Goal: Communication & Community: Answer question/provide support

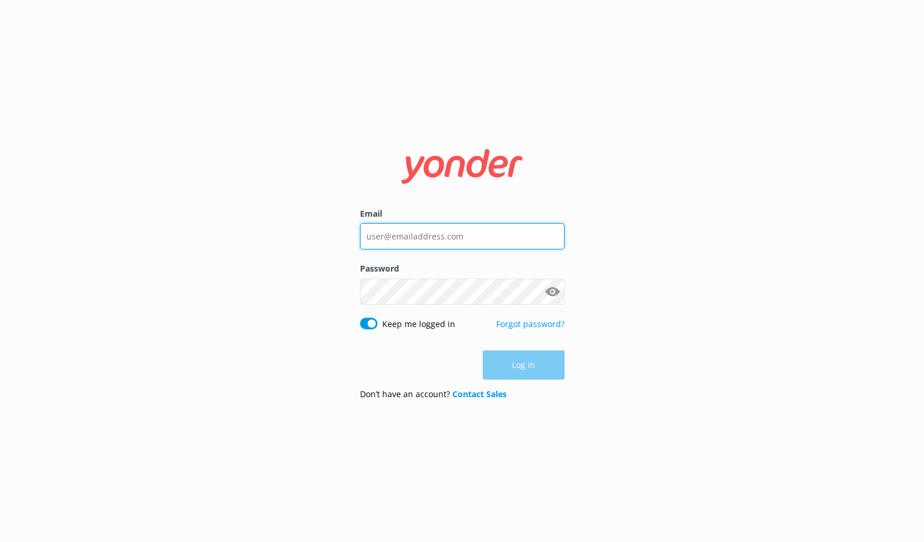
click at [423, 234] on input "Email" at bounding box center [462, 236] width 204 height 26
type input "[EMAIL_ADDRESS][DOMAIN_NAME]"
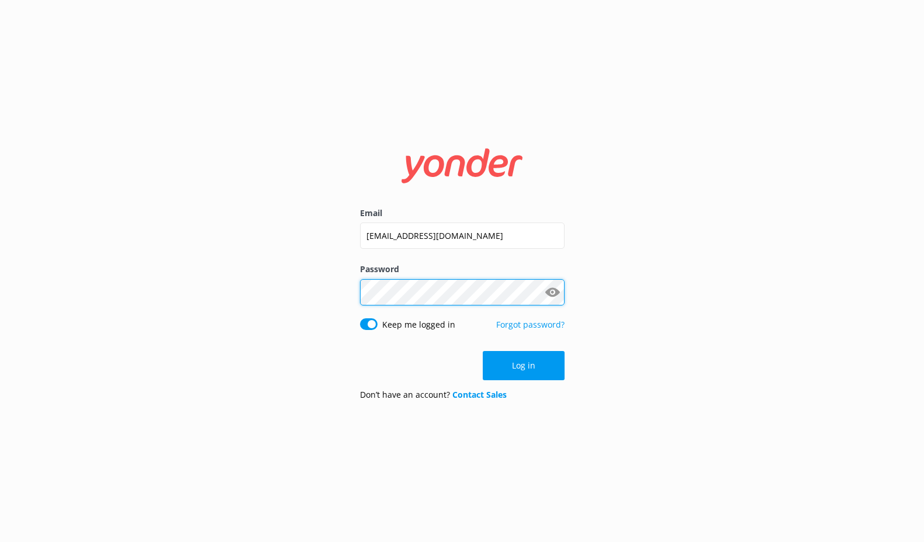
click button "Log in" at bounding box center [524, 365] width 82 height 29
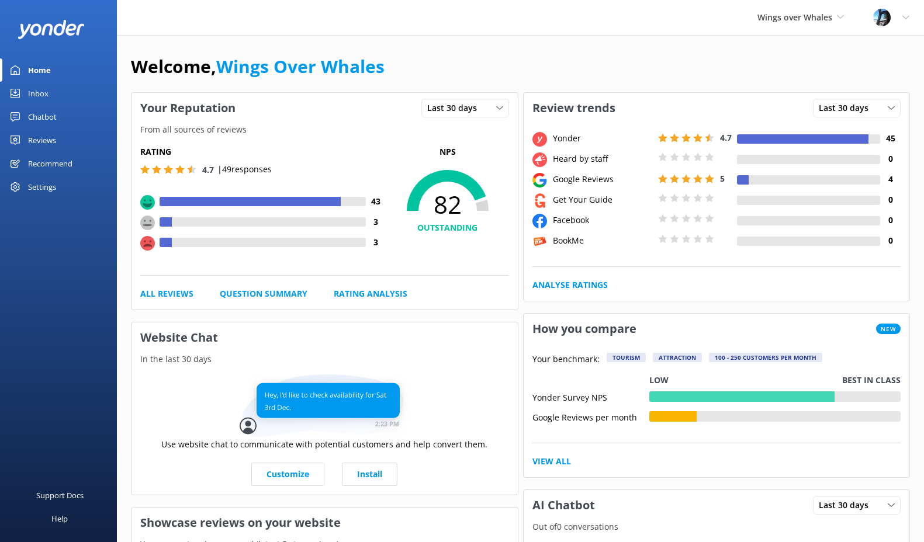
scroll to position [1, 0]
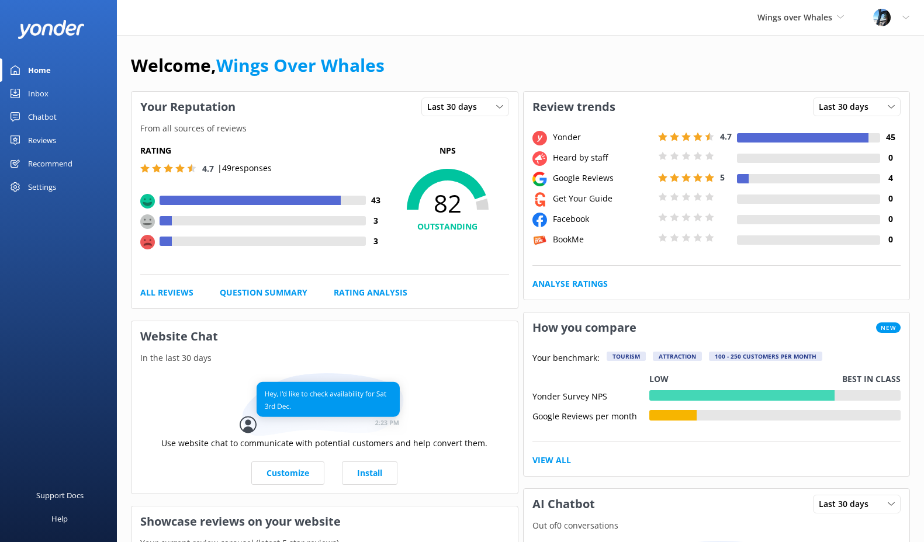
click at [50, 142] on div "Reviews" at bounding box center [42, 140] width 28 height 23
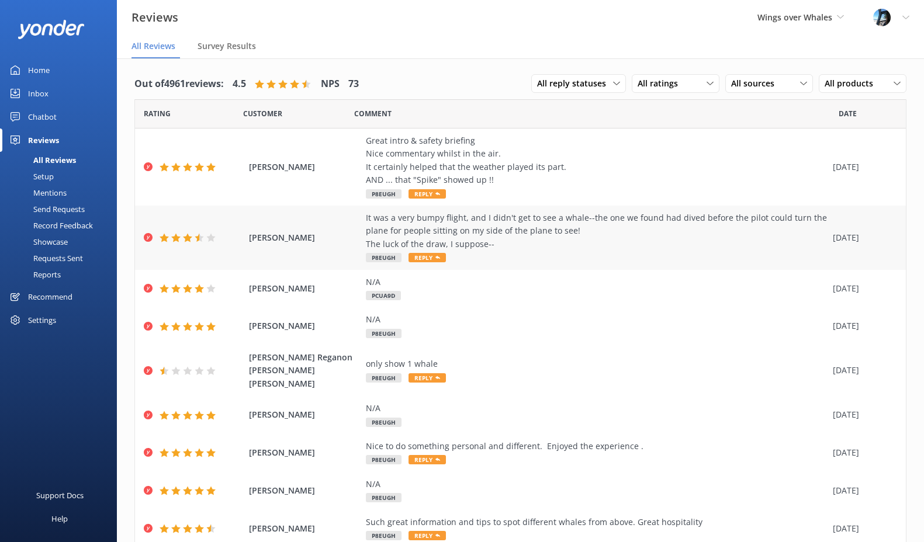
click at [509, 233] on div "It was a very bumpy flight, and I didn't get to see a whale--the one we found h…" at bounding box center [596, 231] width 461 height 39
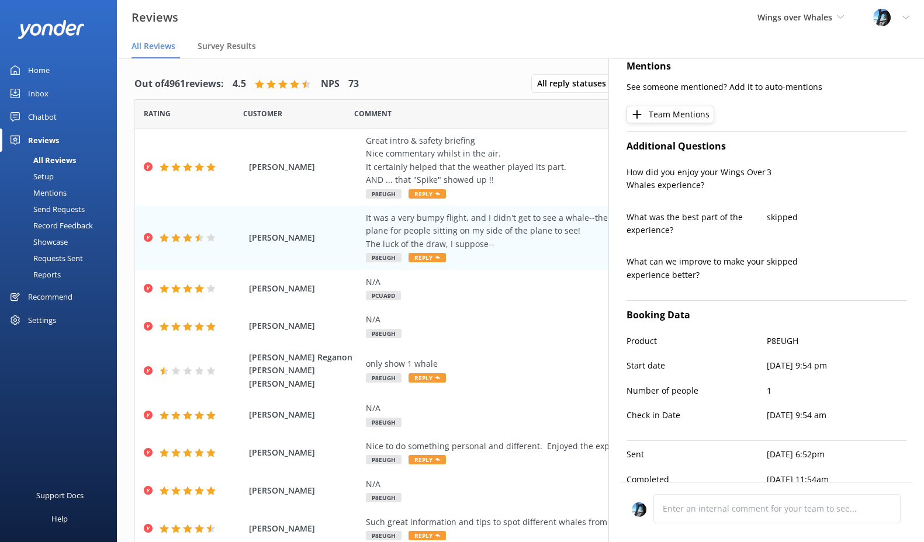
scroll to position [271, 0]
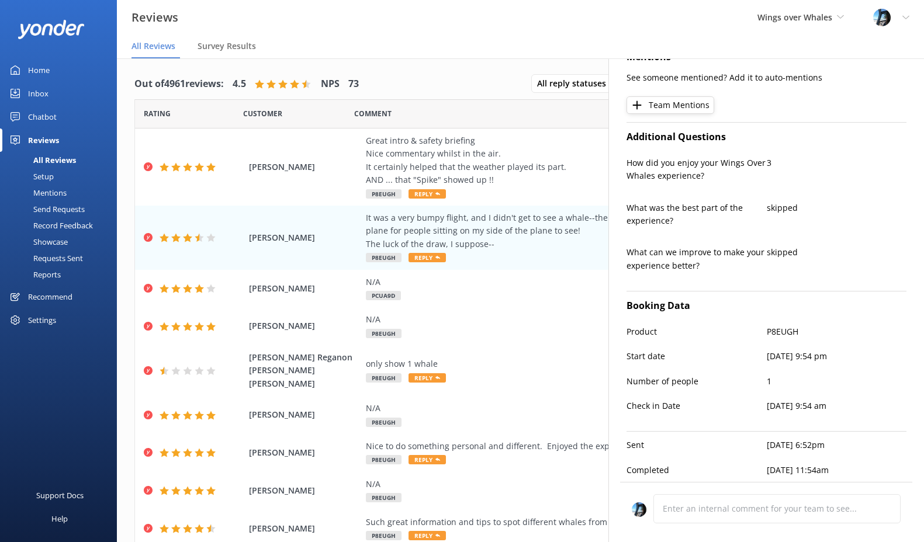
type textarea "Thank you for your feedback, [PERSON_NAME]. We're sorry to hear the weather and…"
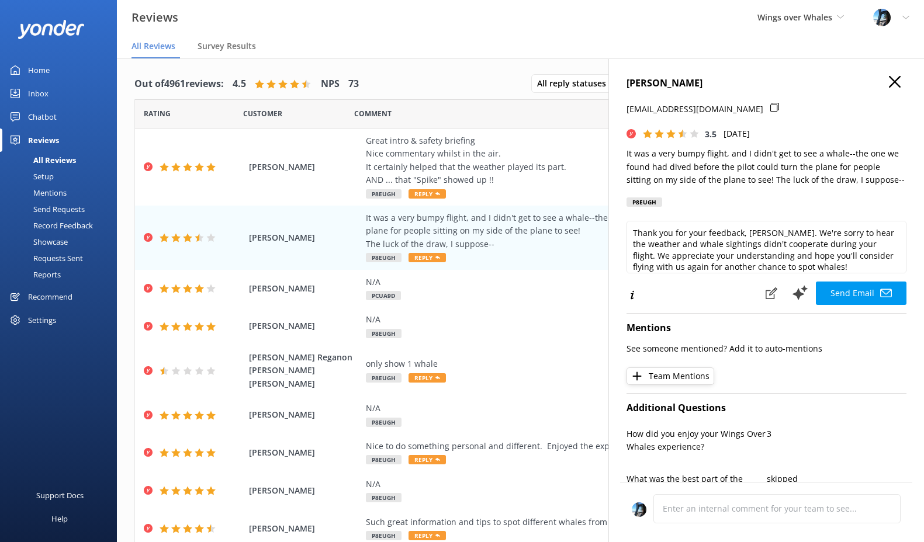
click at [892, 76] on icon "button" at bounding box center [895, 82] width 12 height 12
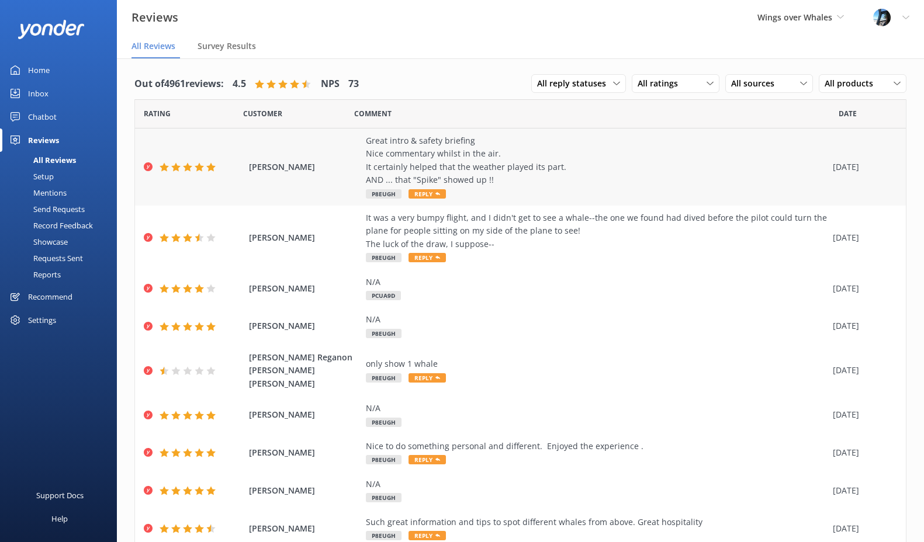
click at [487, 161] on div "Great intro & safety briefing Nice commentary whilst in the air. It certainly h…" at bounding box center [596, 160] width 461 height 53
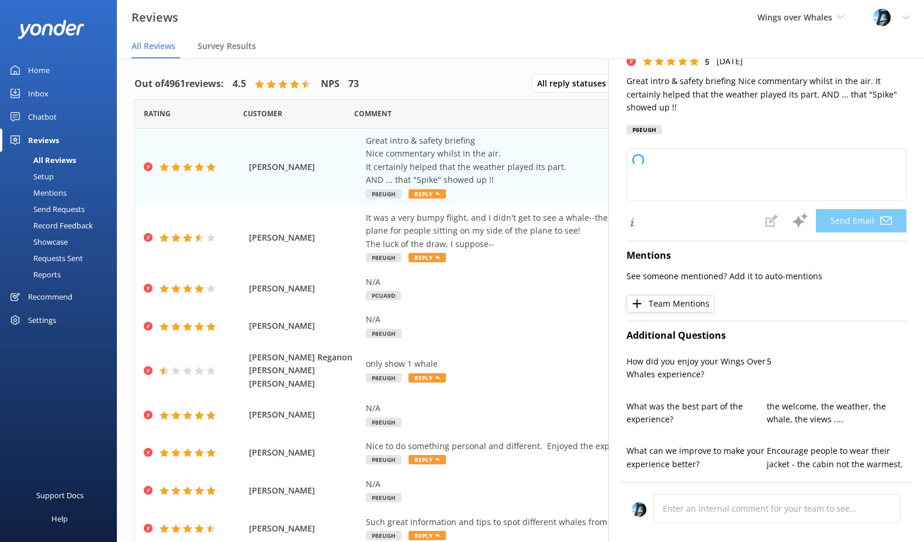
type textarea "Thank you so much, [PERSON_NAME]! We're thrilled you enjoyed the experience, co…"
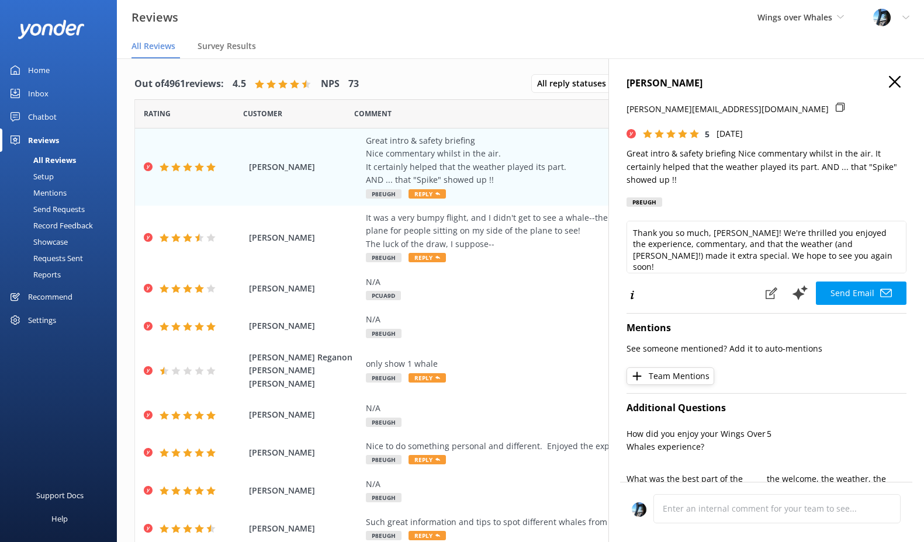
scroll to position [2, 0]
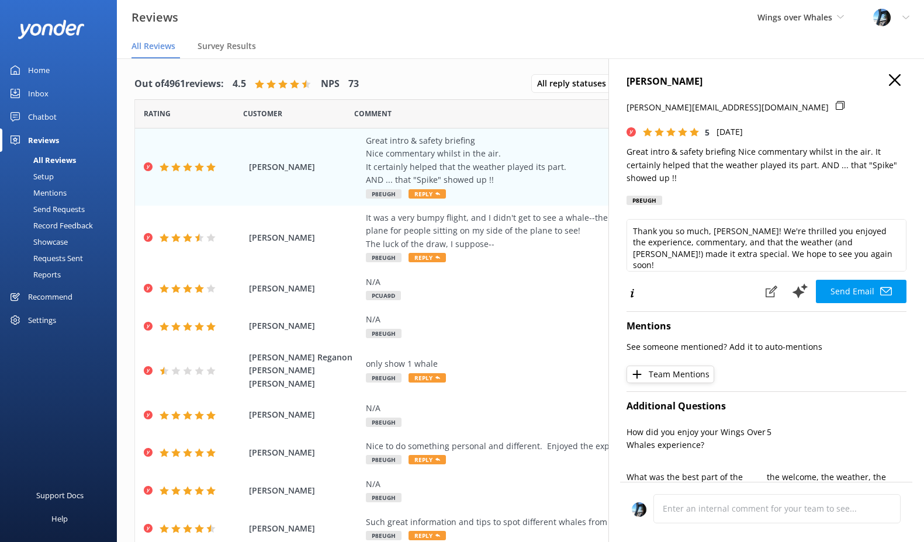
click at [894, 83] on icon "button" at bounding box center [895, 80] width 12 height 12
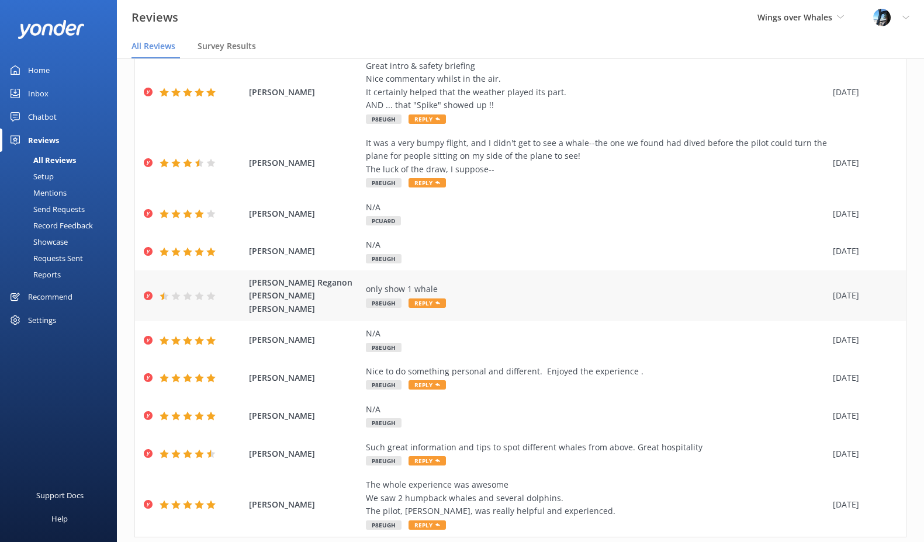
scroll to position [96, 0]
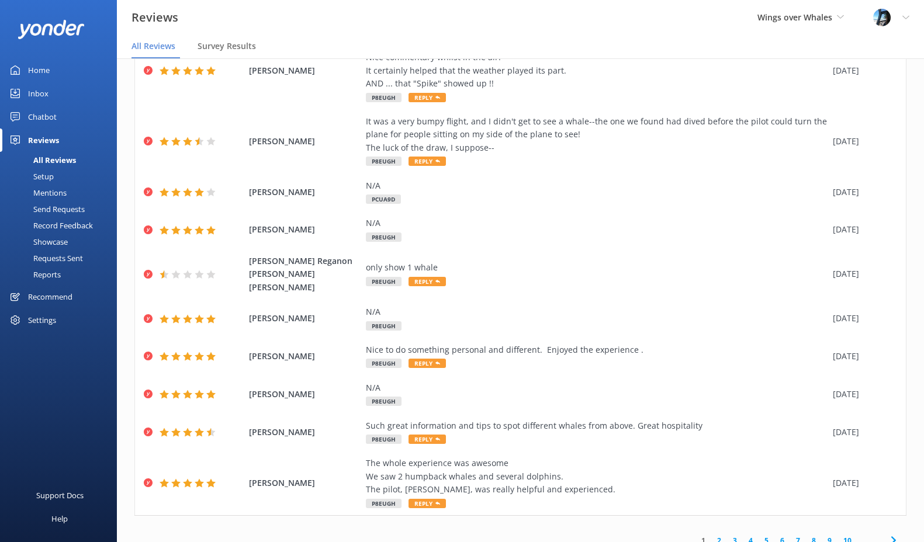
click at [719, 535] on link "2" at bounding box center [719, 540] width 16 height 11
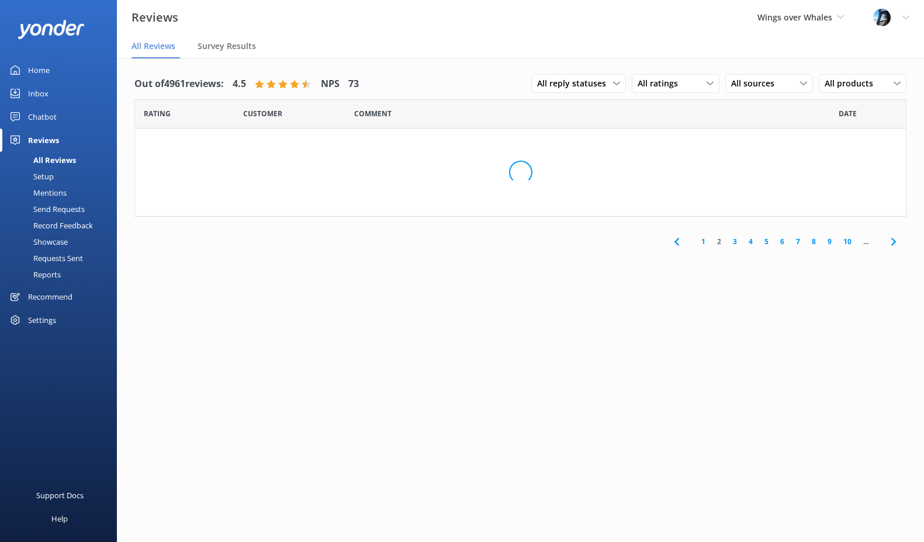
scroll to position [23, 0]
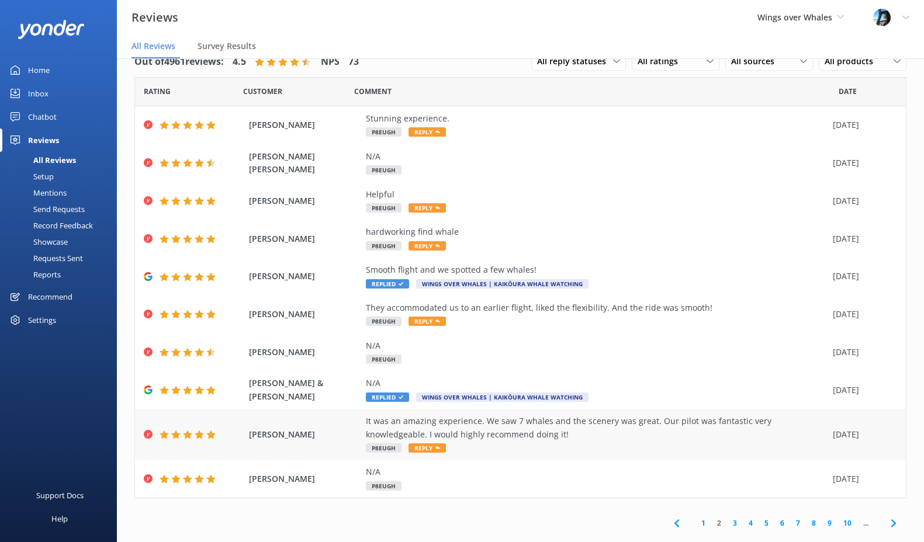
click at [563, 424] on div "It was an amazing experience. We saw 7 whales and the scenery was great. Our pi…" at bounding box center [596, 428] width 461 height 26
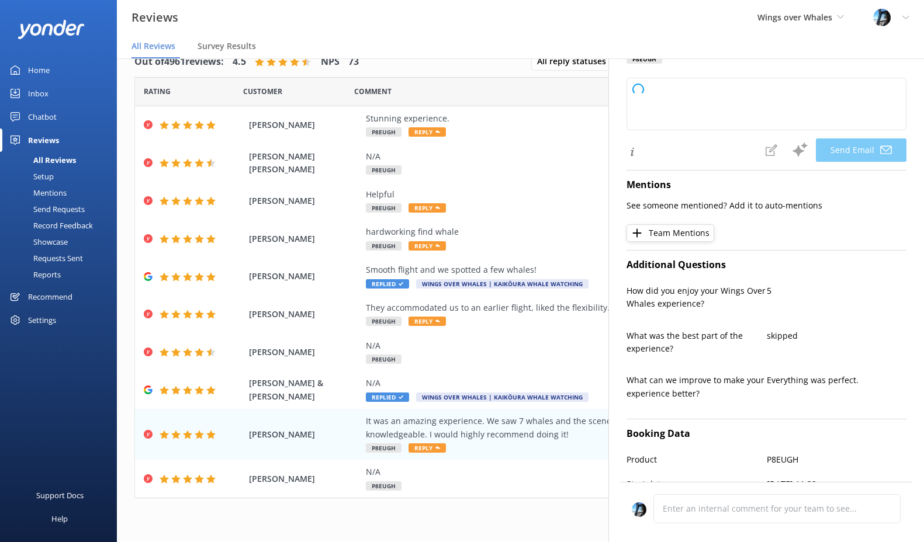
type textarea "Thank you so much, [PERSON_NAME]! We’re thrilled to hear you had an amazing exp…"
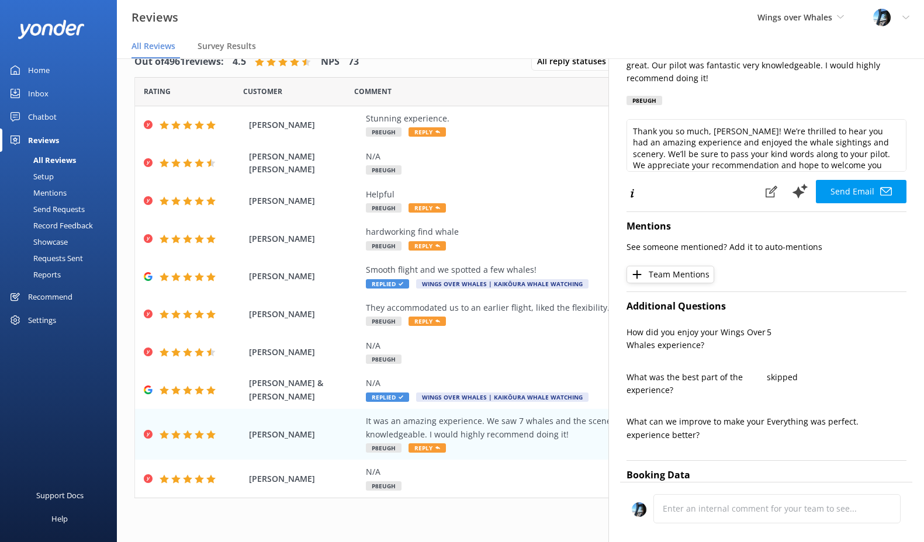
scroll to position [0, 0]
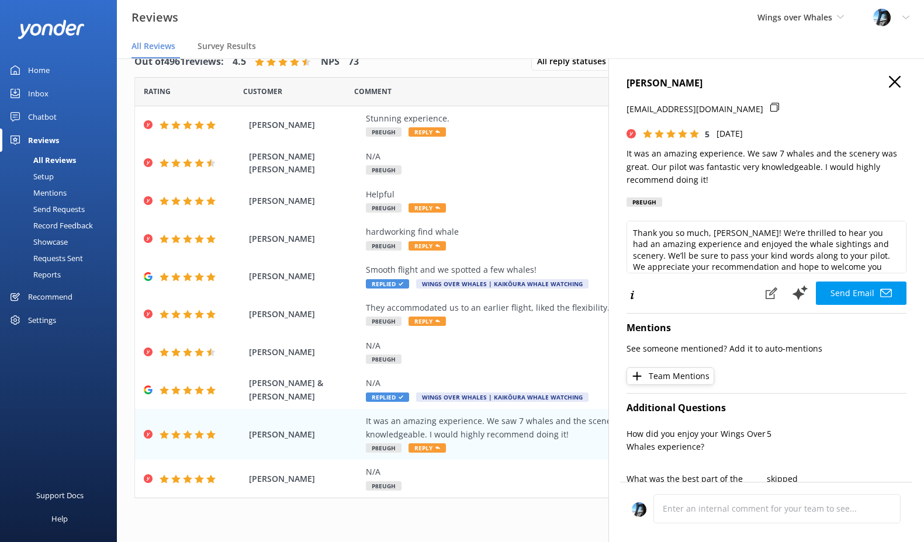
click at [896, 79] on icon "button" at bounding box center [895, 82] width 12 height 12
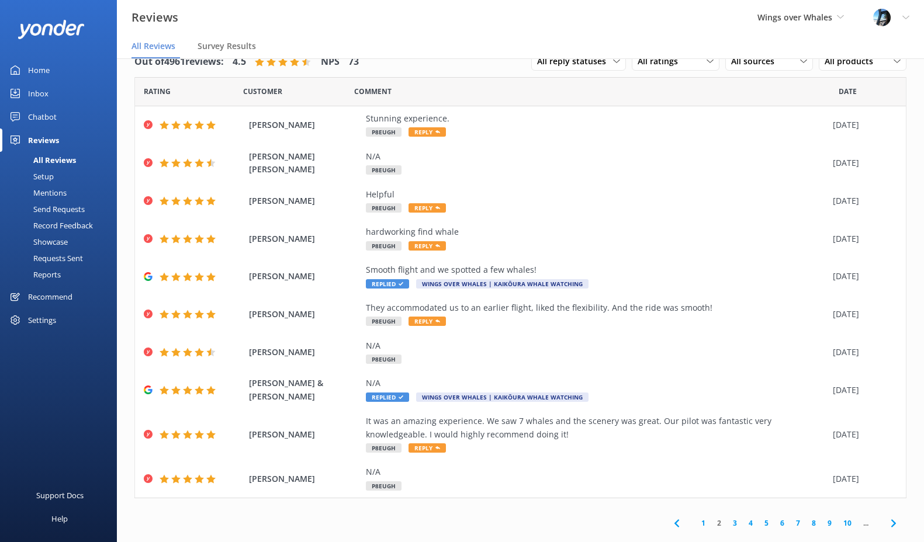
click at [702, 522] on link "1" at bounding box center [703, 523] width 16 height 11
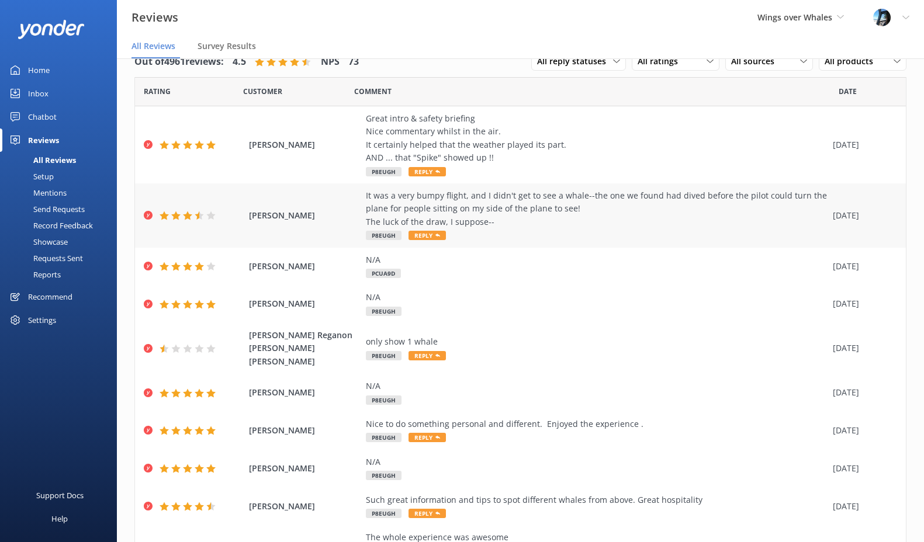
click at [473, 219] on div "It was a very bumpy flight, and I didn't get to see a whale--the one we found h…" at bounding box center [596, 208] width 461 height 39
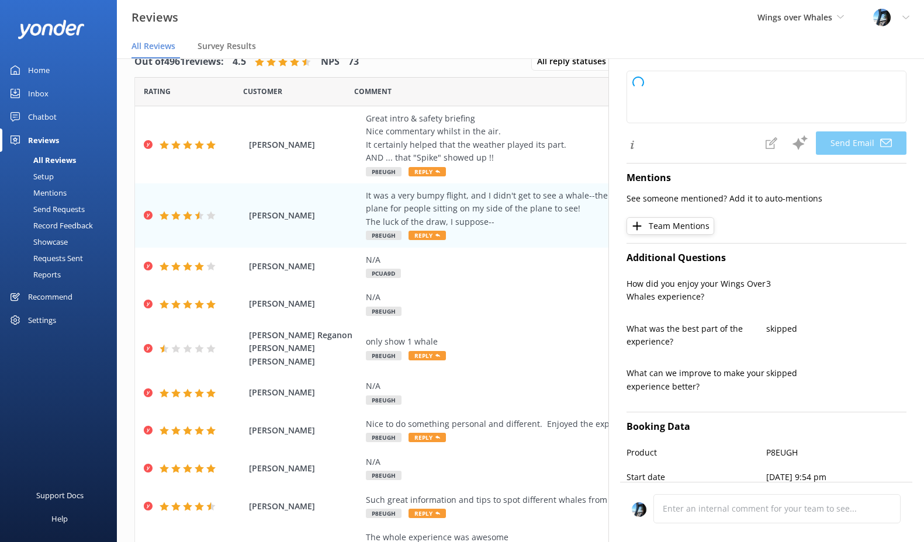
type textarea "Thank you for your feedback, [PERSON_NAME]. We're sorry to hear the conditions …"
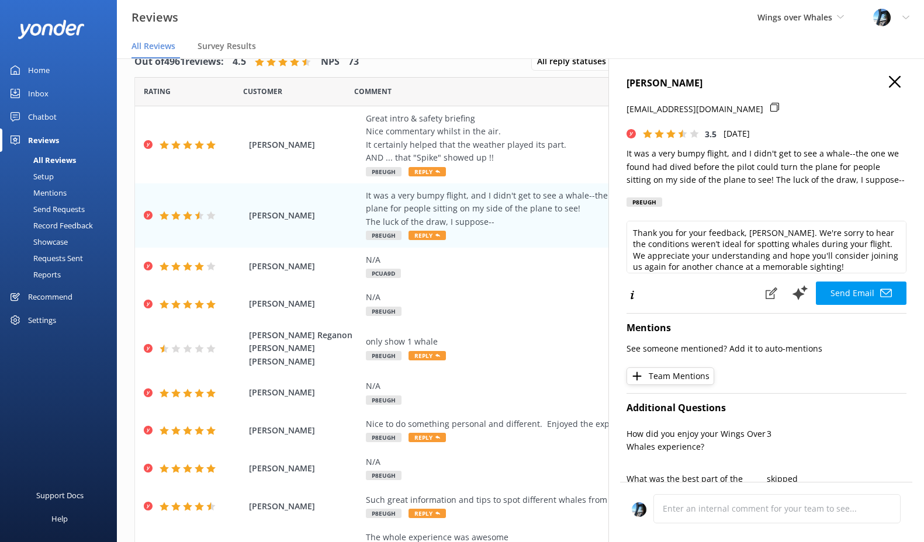
click at [894, 81] on use "button" at bounding box center [895, 82] width 12 height 12
